Goal: Information Seeking & Learning: Check status

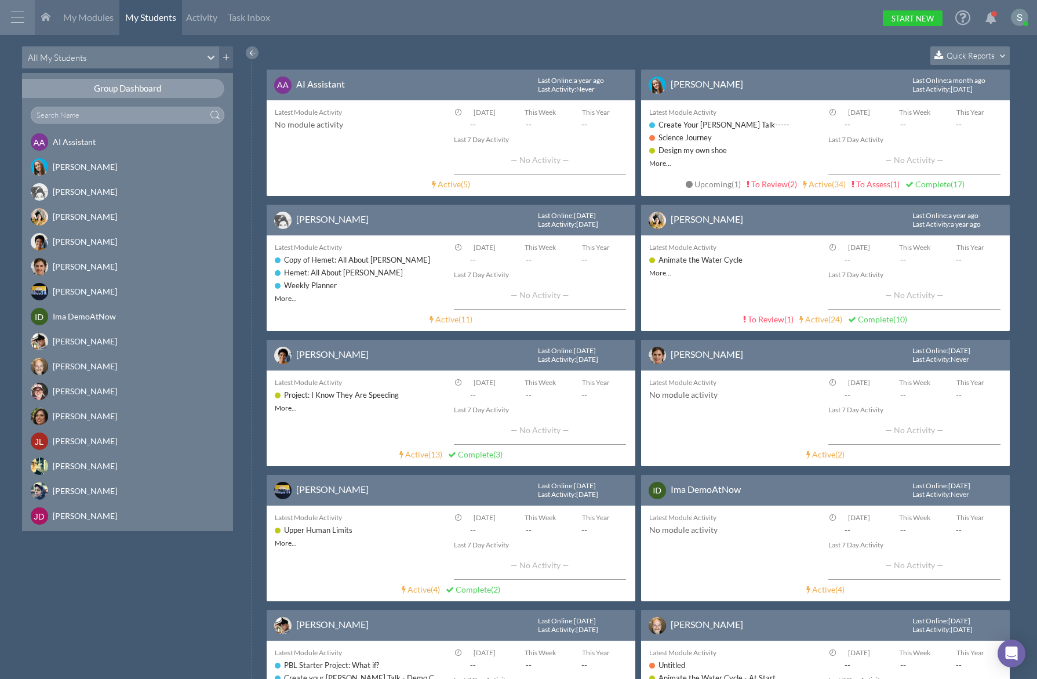
click at [983, 56] on span "Quick Reports" at bounding box center [971, 55] width 48 height 10
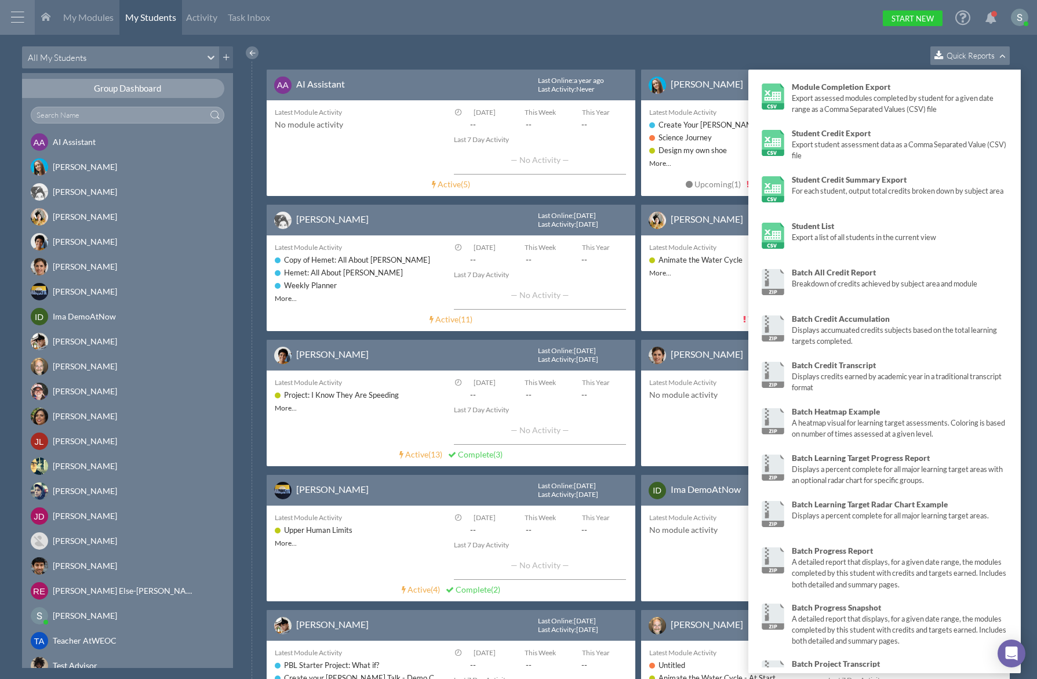
click at [448, 56] on div "Quick Reports" at bounding box center [641, 57] width 749 height 23
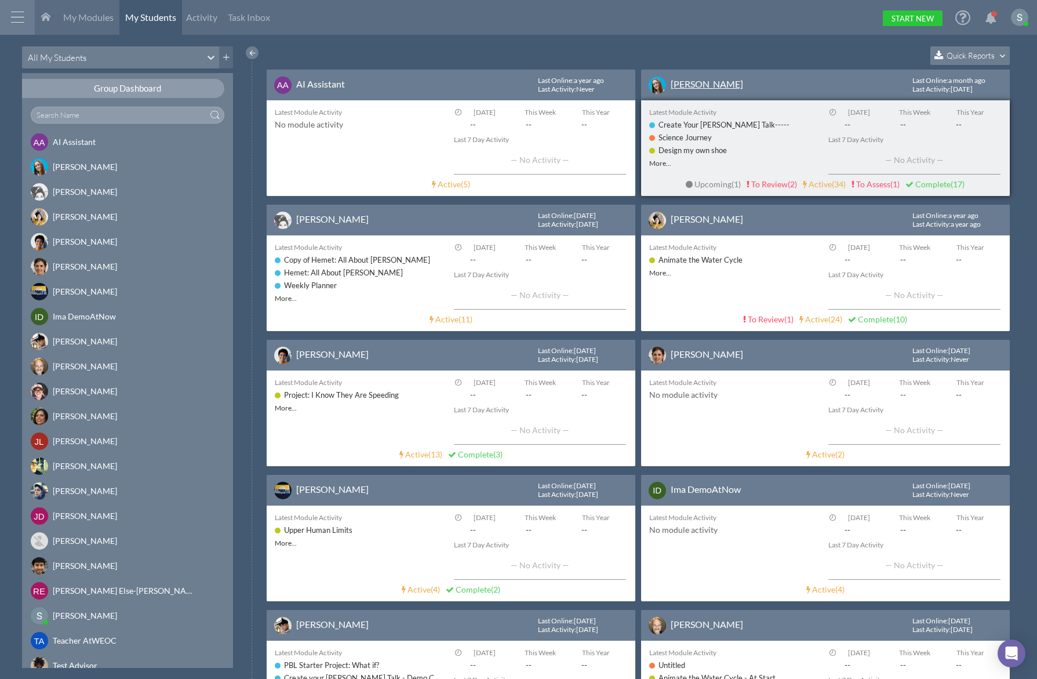
click at [701, 81] on link "[PERSON_NAME]" at bounding box center [707, 83] width 72 height 11
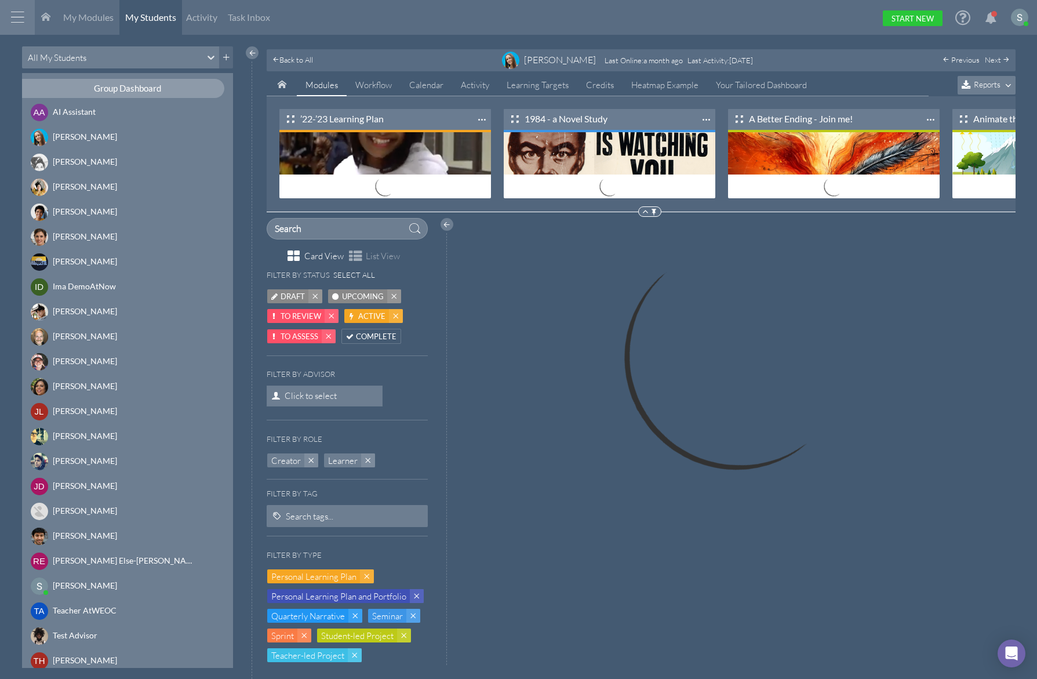
click at [981, 80] on span "Reports" at bounding box center [987, 84] width 27 height 10
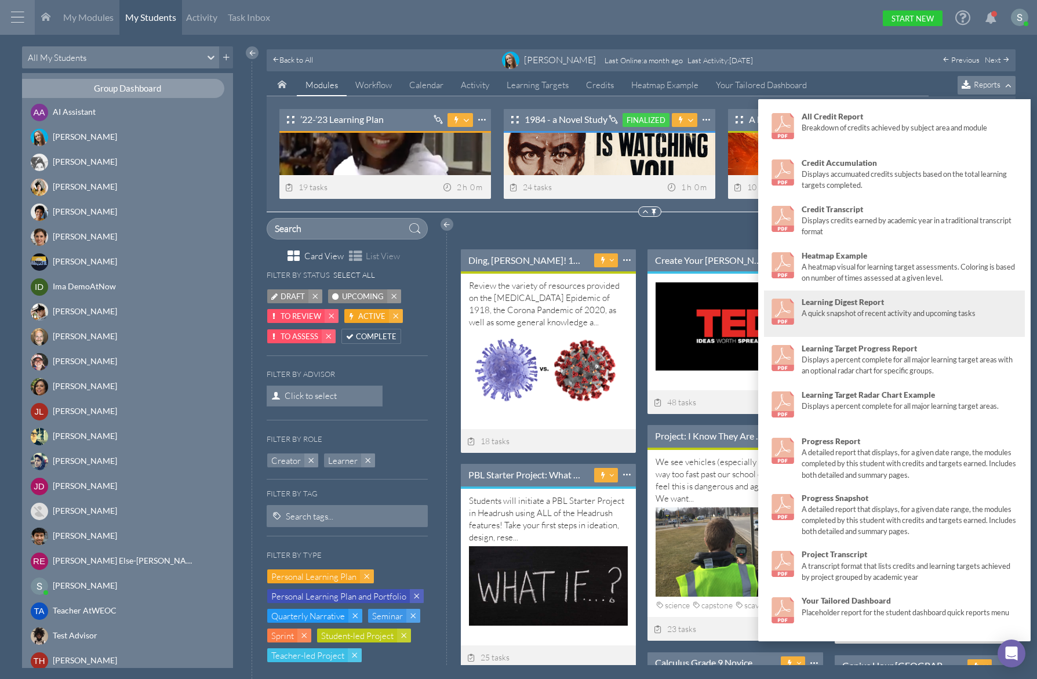
click at [850, 299] on strong "Learning Digest Report" at bounding box center [843, 301] width 82 height 9
click at [835, 314] on div "A quick snapshot of recent activity and upcoming tasks" at bounding box center [911, 313] width 218 height 11
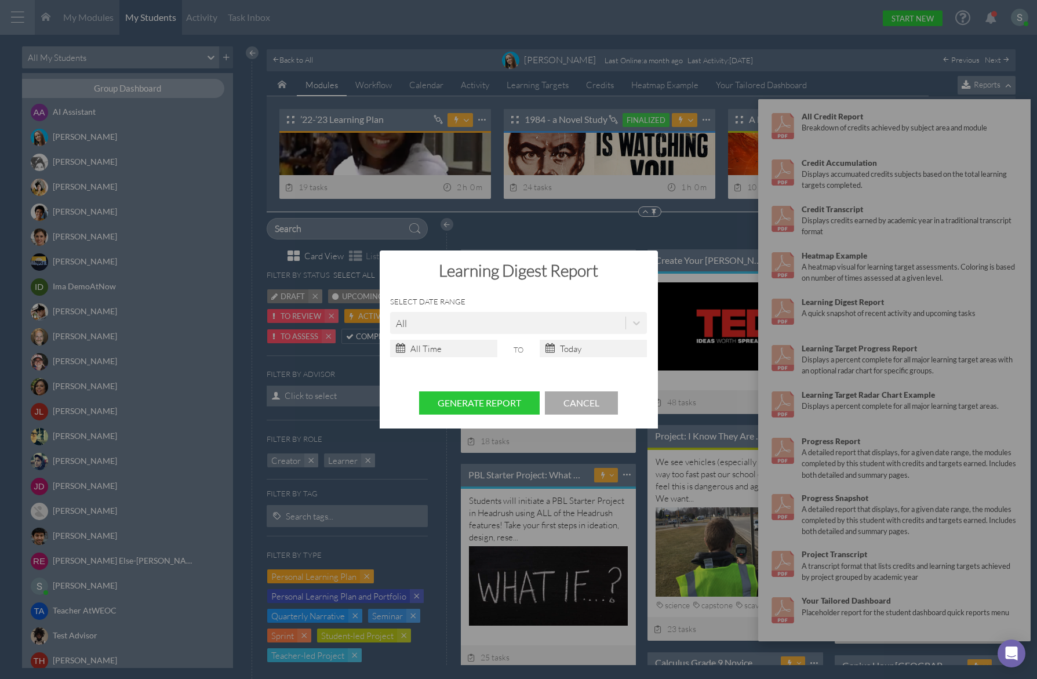
click at [841, 362] on div "? ! i Learning Digest Report × Select Date Range All To Generate Report Cancel" at bounding box center [518, 339] width 1037 height 679
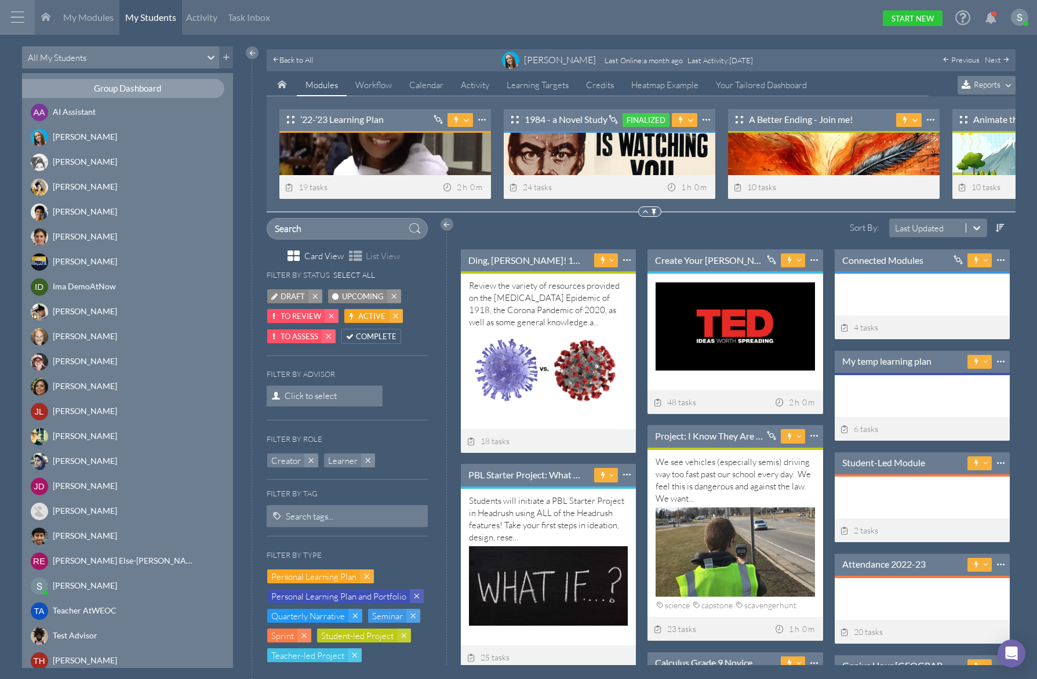
click at [991, 83] on span "Reports" at bounding box center [987, 84] width 27 height 10
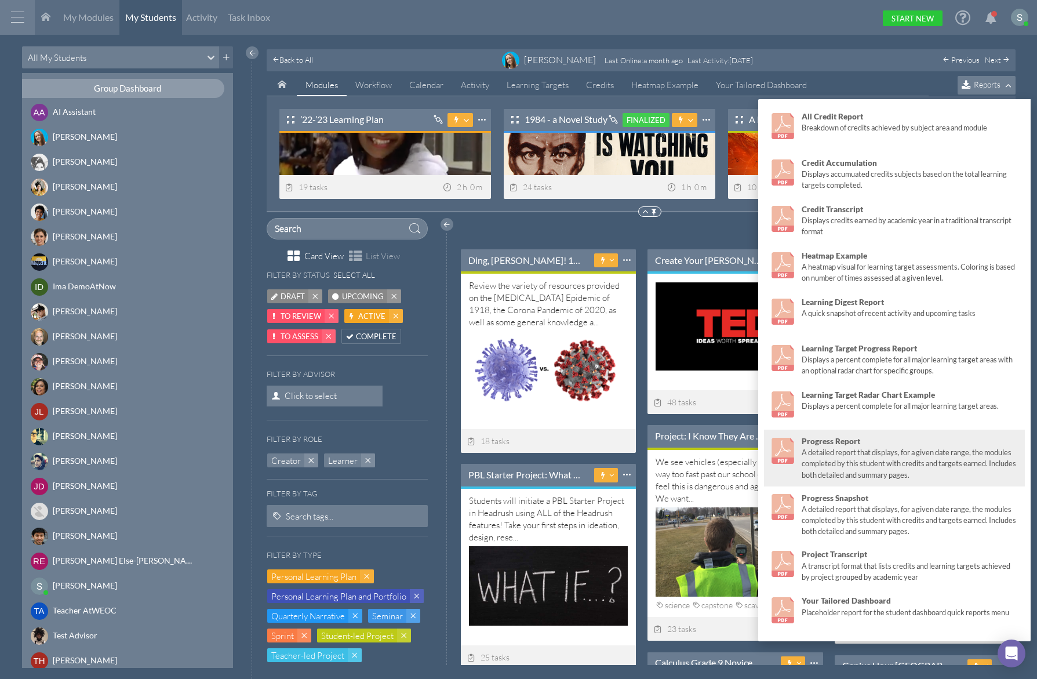
click at [844, 459] on div "A detailed report that displays, for a given date range, the modules completed …" at bounding box center [911, 463] width 218 height 33
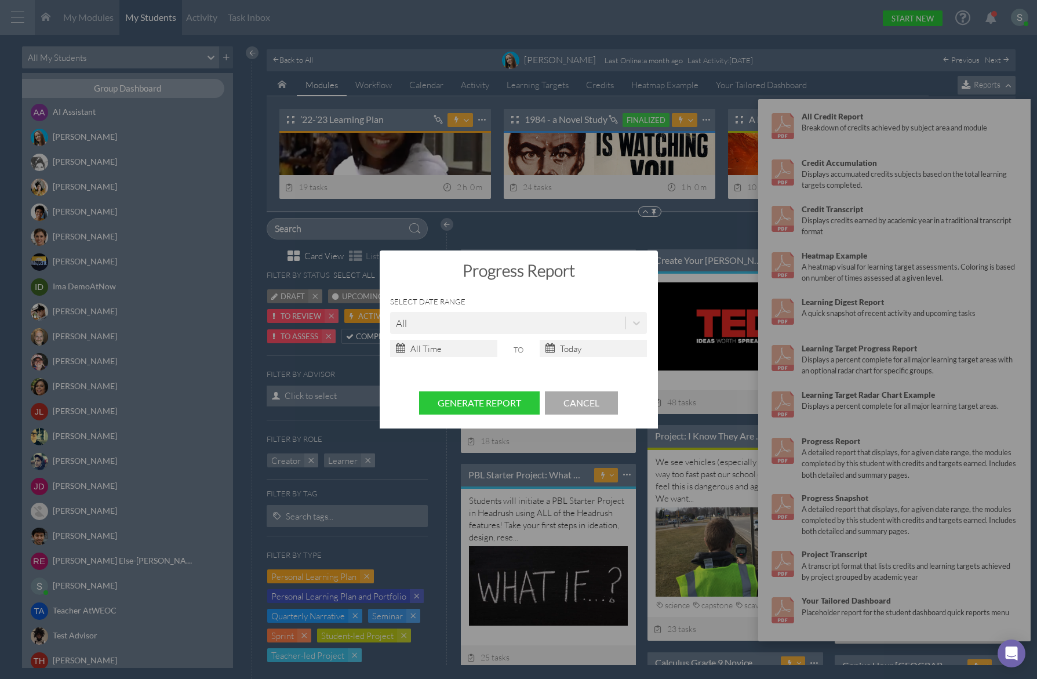
click at [808, 304] on div "? ! i Progress Report × Select Date Range All To Generate Report Cancel" at bounding box center [518, 339] width 1037 height 679
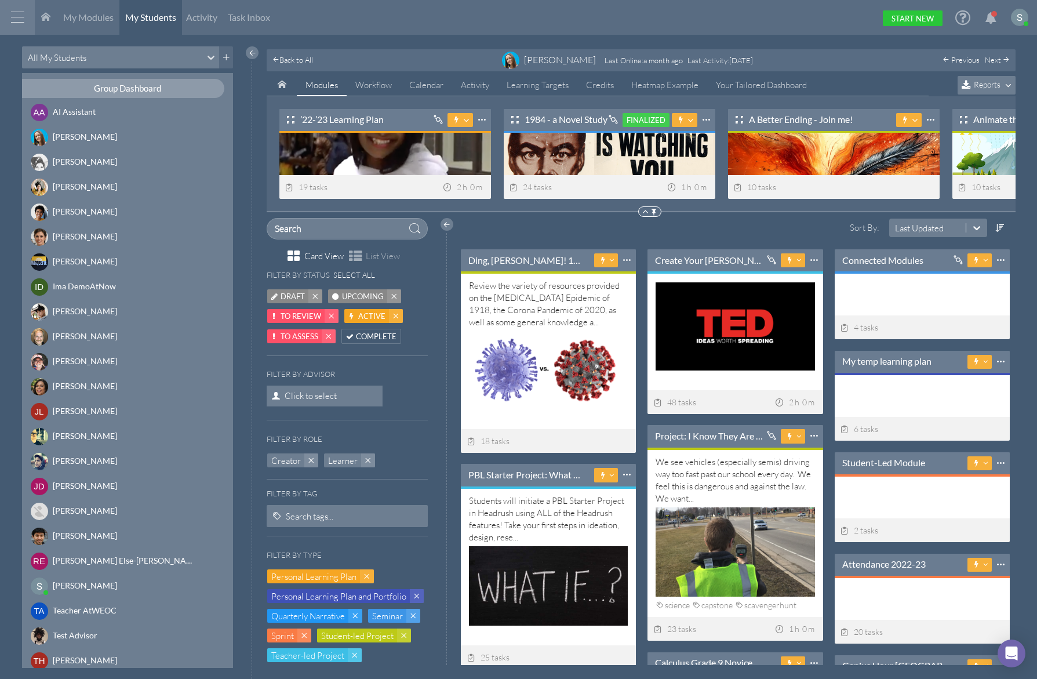
click at [987, 75] on div "Modules Workflow Calendar Activity Learning Targets Credits Heatmap Example You…" at bounding box center [641, 85] width 749 height 22
click at [992, 82] on span "Reports" at bounding box center [987, 84] width 27 height 10
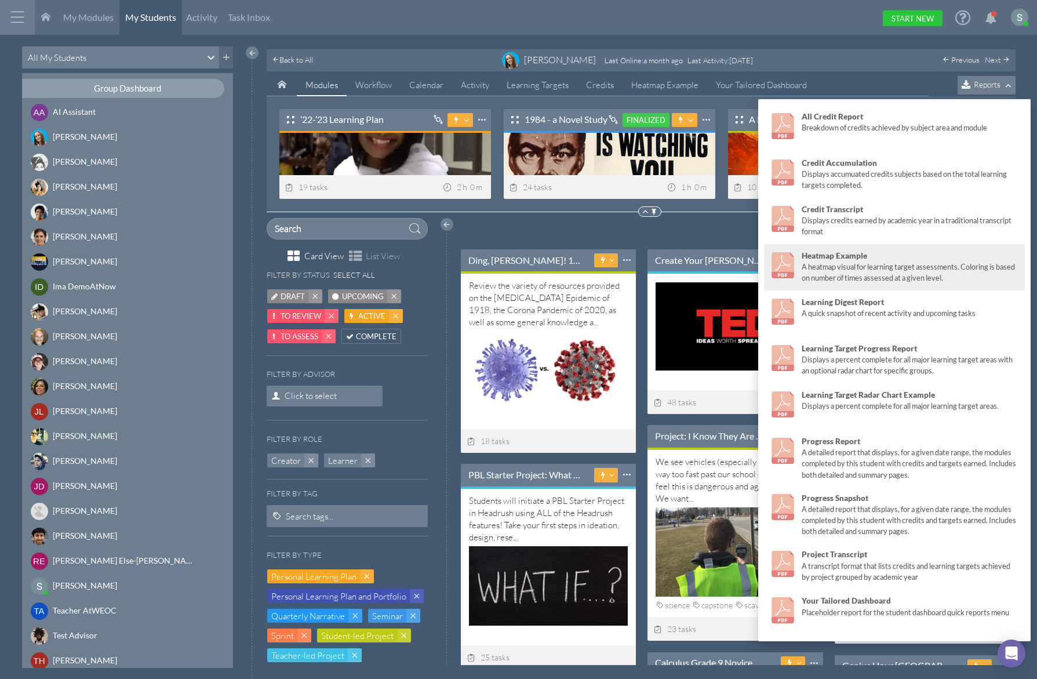
click at [843, 264] on div "A heatmap visual for learning target assessments. Coloring is based on number o…" at bounding box center [911, 272] width 218 height 22
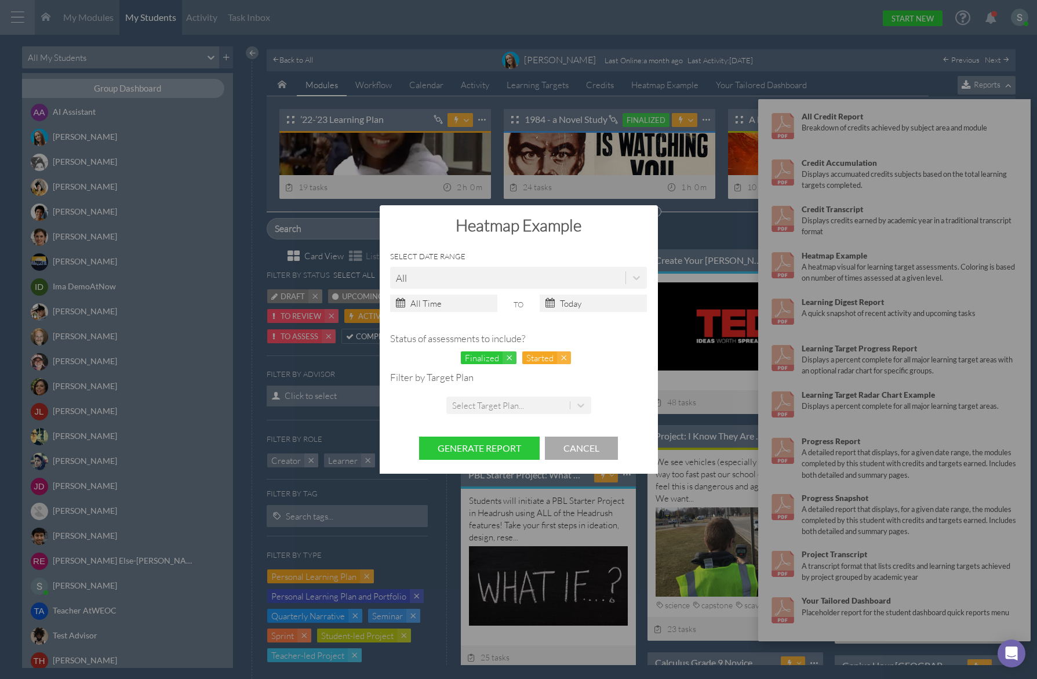
click at [866, 210] on div "? ! i Heatmap Example × Select Date Range All To Status of assessments to inclu…" at bounding box center [518, 339] width 1037 height 679
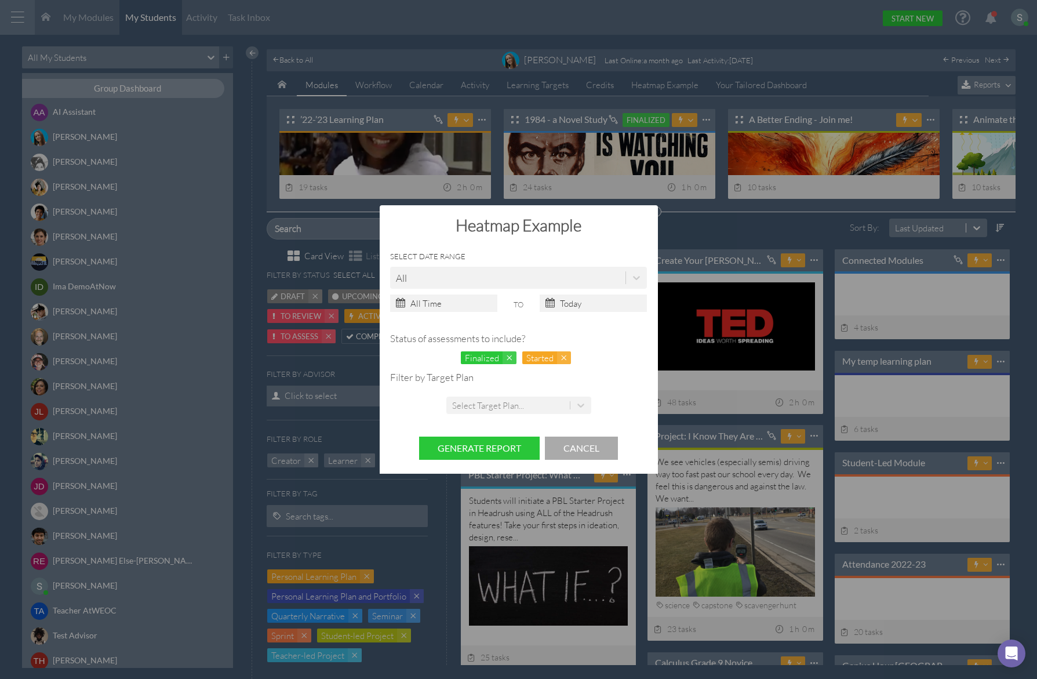
click at [589, 445] on button "Cancel" at bounding box center [581, 449] width 73 height 24
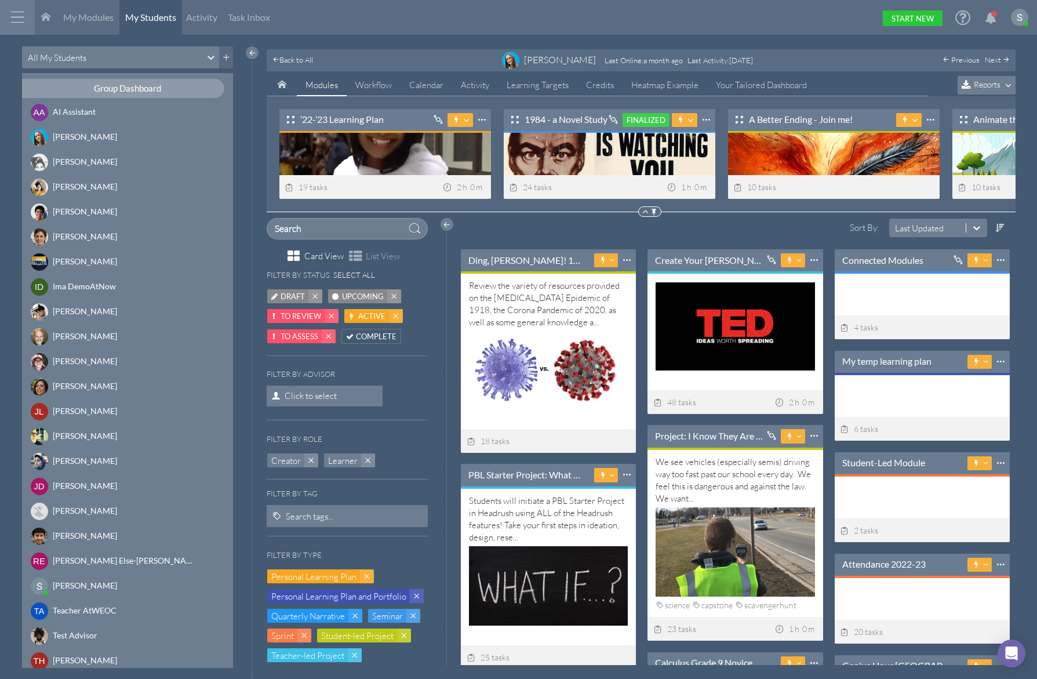
click at [970, 86] on icon at bounding box center [968, 85] width 12 height 10
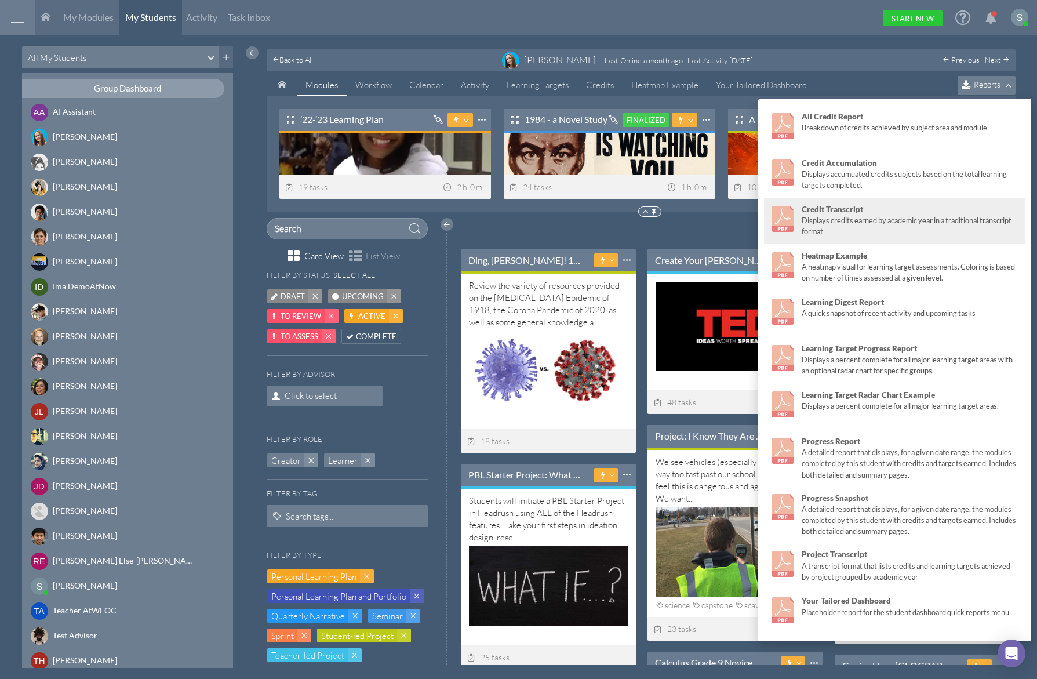
click at [869, 228] on div "Displays credits earned by academic year in a traditional transcript format" at bounding box center [911, 226] width 218 height 22
